Goal: Task Accomplishment & Management: Manage account settings

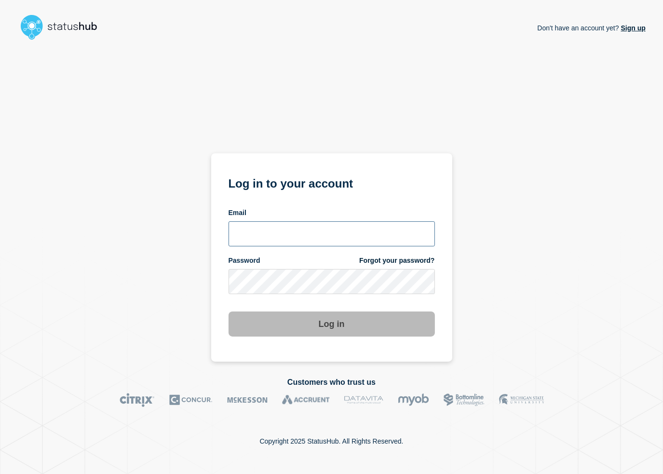
type input "lars.kjellberg@ist.com"
click at [350, 324] on button "Log in" at bounding box center [332, 324] width 206 height 25
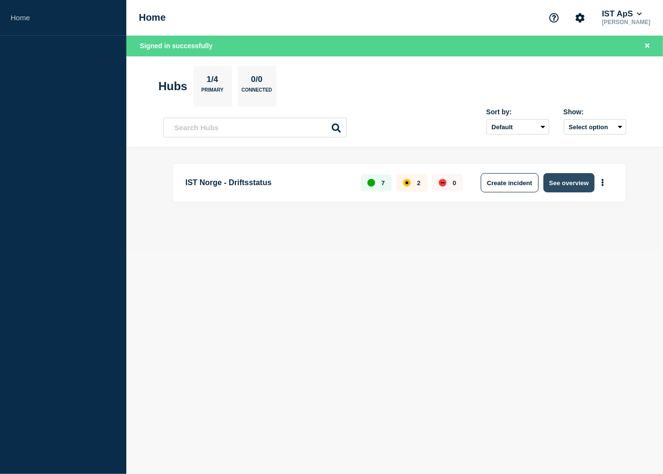
click at [575, 184] on button "See overview" at bounding box center [569, 182] width 51 height 19
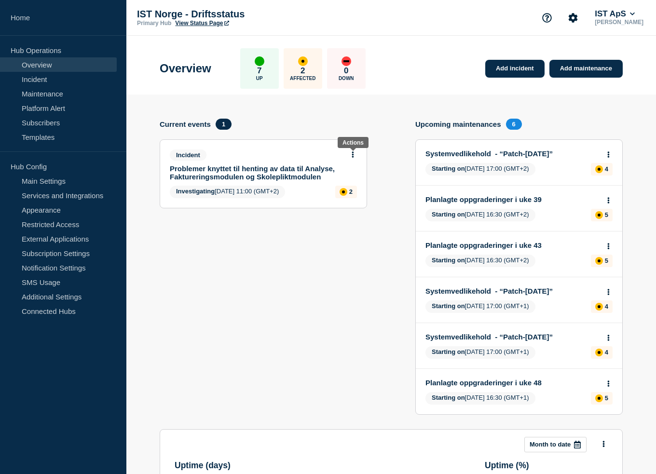
click at [354, 156] on icon at bounding box center [353, 154] width 2 height 6
click at [346, 192] on link "Update incident" at bounding box center [352, 191] width 47 height 8
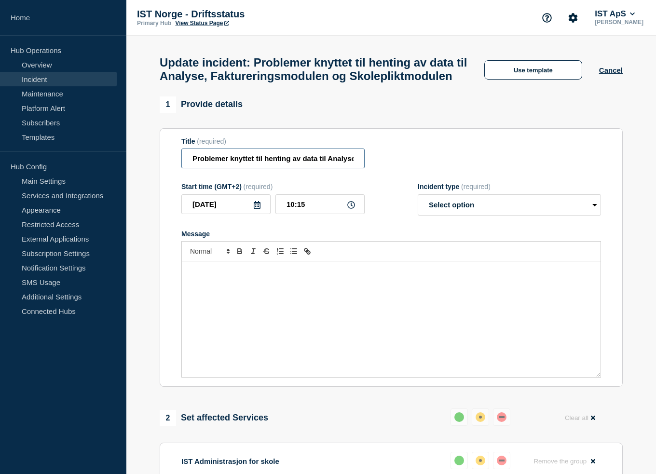
click at [271, 168] on input "Problemer knyttet til henting av data til Analyse, Faktureringsmodulen og Skole…" at bounding box center [272, 159] width 183 height 20
click at [210, 168] on input "Problemer knyttet til henting av data til Analyse, Faktureringsmodulen og Skole…" at bounding box center [272, 159] width 183 height 20
click at [336, 168] on input "Problemer knyttet til henting av data til Analyse, Faktureringsmodulen, Skolepl…" at bounding box center [272, 159] width 183 height 20
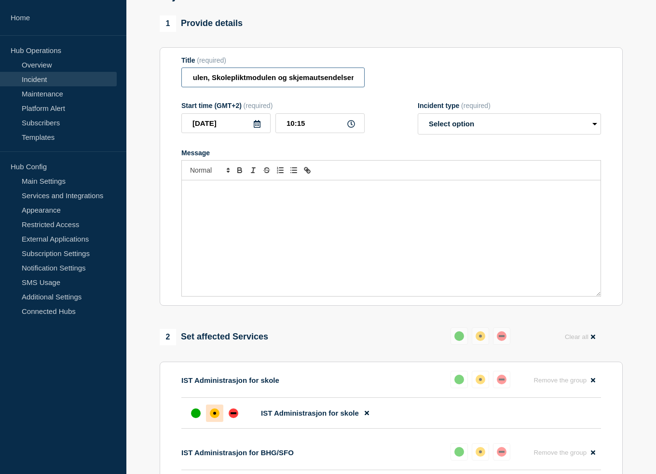
scroll to position [96, 0]
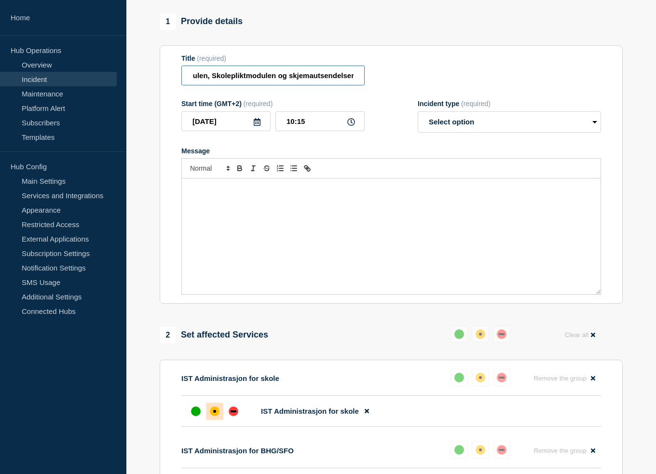
type input "Problemer knyttet til henting av data til Analyse, Faktureringsmodulen, Skolepl…"
click at [261, 221] on div "Message" at bounding box center [391, 236] width 419 height 116
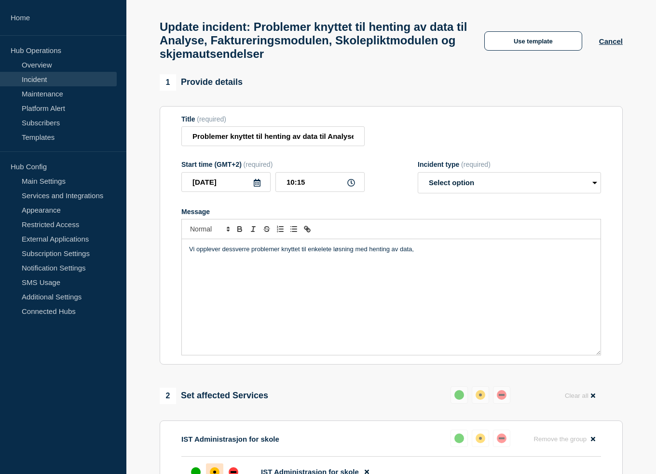
scroll to position [48, 0]
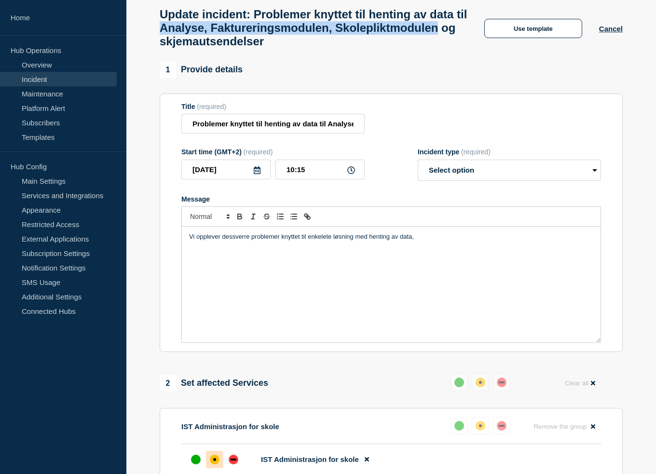
drag, startPoint x: 249, startPoint y: 39, endPoint x: 273, endPoint y: 46, distance: 25.2
click at [273, 46] on h1 "Update incident: Problemer knyttet til henting av data til Analyse, Fakturering…" at bounding box center [314, 28] width 308 height 41
copy h1 "Analyse, Faktureringsmodulen, Skolepliktmodulen"
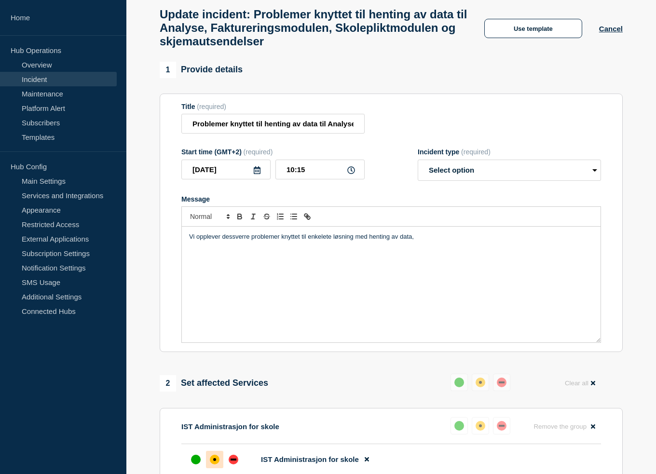
click at [431, 241] on p "Vi opplever dessverre problemer knyttet til enkelete løsning med henting av dat…" at bounding box center [391, 237] width 404 height 9
click at [430, 241] on p "Vi opplever dessverre problemer knyttet til enkelete løsning med henting av dat…" at bounding box center [391, 237] width 404 height 9
click at [415, 241] on p "Vi opplever dessverre problemer knyttet til enkelete løsning med henting av dat…" at bounding box center [391, 237] width 404 height 9
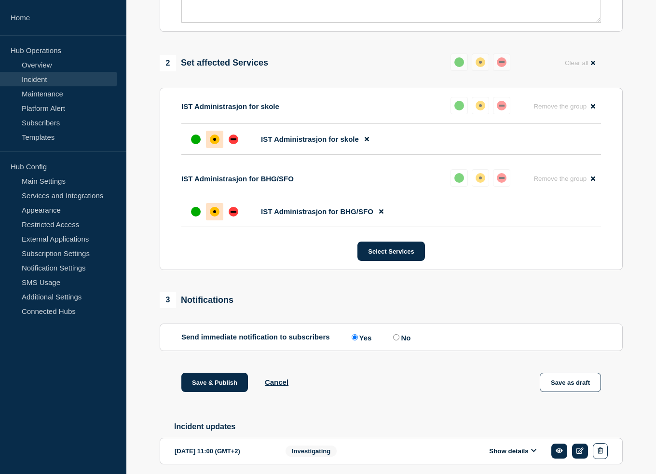
scroll to position [416, 0]
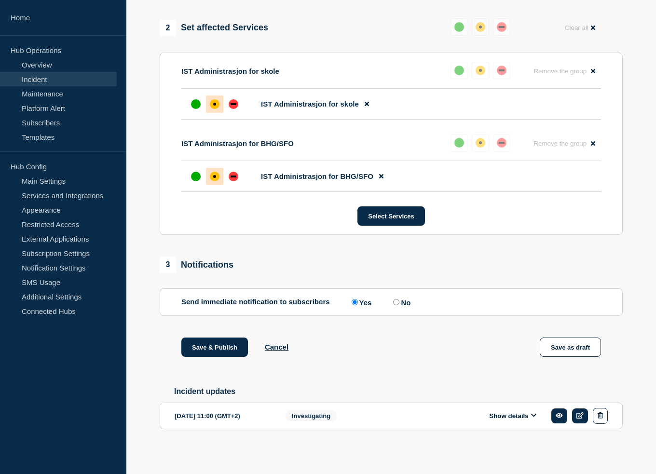
click at [399, 301] on input "No" at bounding box center [396, 302] width 6 height 6
radio input "true"
radio input "false"
drag, startPoint x: 217, startPoint y: 348, endPoint x: 225, endPoint y: 345, distance: 9.2
click at [217, 348] on button "Save & Publish" at bounding box center [214, 347] width 67 height 19
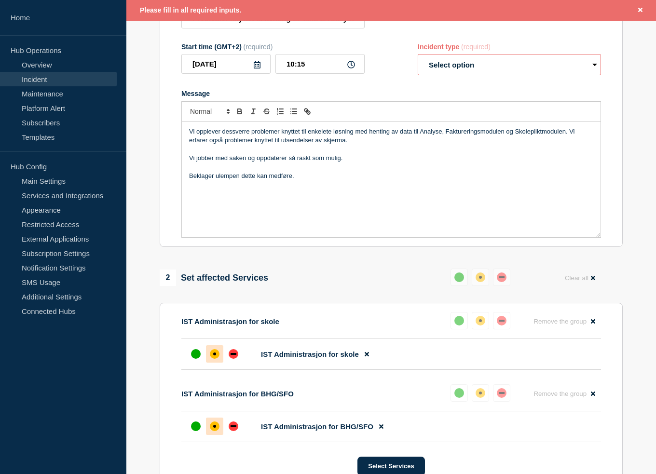
scroll to position [147, 0]
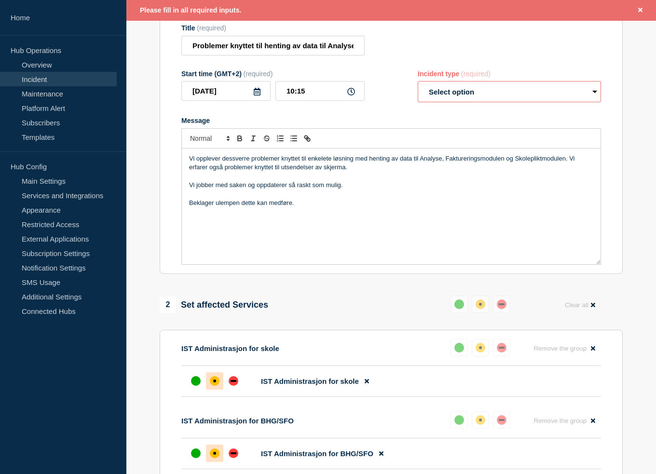
drag, startPoint x: 469, startPoint y: 108, endPoint x: 470, endPoint y: 97, distance: 10.7
click at [469, 102] on select "Select option Investigating Identified Monitoring Resolved" at bounding box center [509, 91] width 183 height 21
select select "investigating"
click at [418, 89] on select "Select option Investigating Identified Monitoring Resolved" at bounding box center [509, 91] width 183 height 21
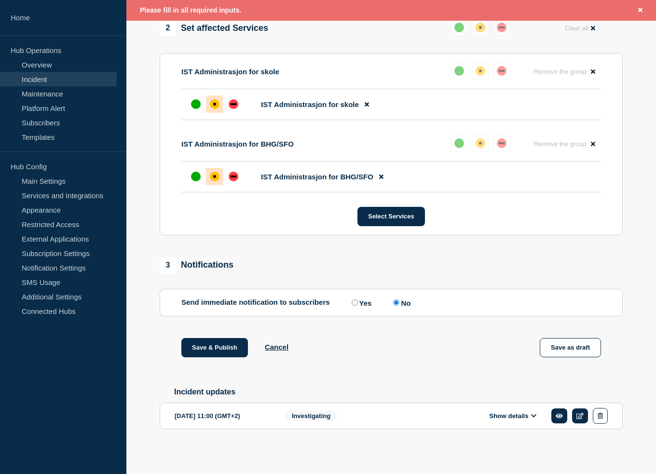
scroll to position [437, 0]
click at [225, 340] on button "Save & Publish" at bounding box center [214, 347] width 67 height 19
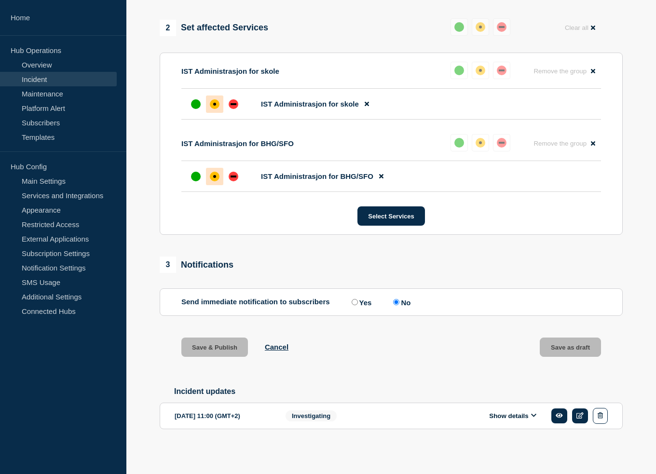
scroll to position [416, 0]
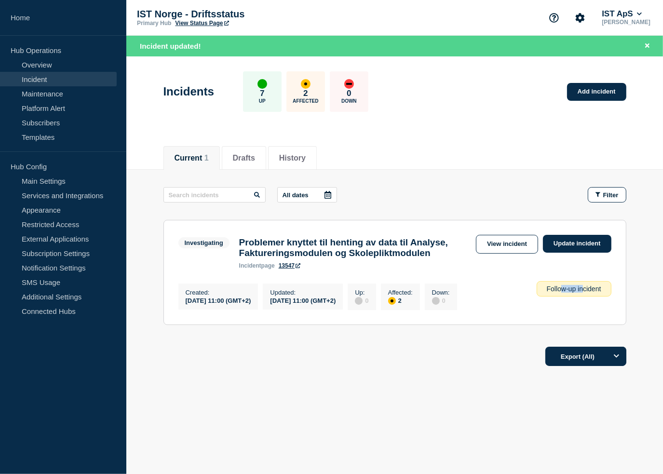
drag, startPoint x: 560, startPoint y: 306, endPoint x: 584, endPoint y: 306, distance: 24.1
click at [584, 297] on div "Follow-up incident" at bounding box center [574, 288] width 75 height 15
click at [550, 297] on div "Follow-up incident" at bounding box center [574, 288] width 75 height 15
